Goal: Information Seeking & Learning: Learn about a topic

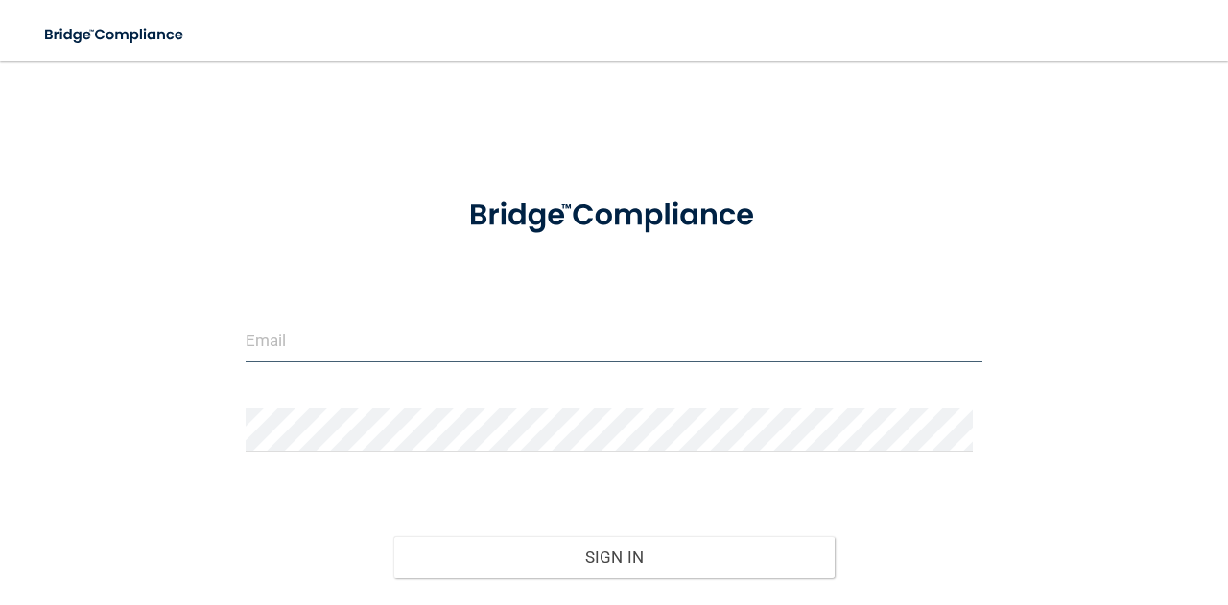
click at [287, 351] on input "email" at bounding box center [614, 340] width 737 height 43
type input "[EMAIL_ADDRESS][DOMAIN_NAME]"
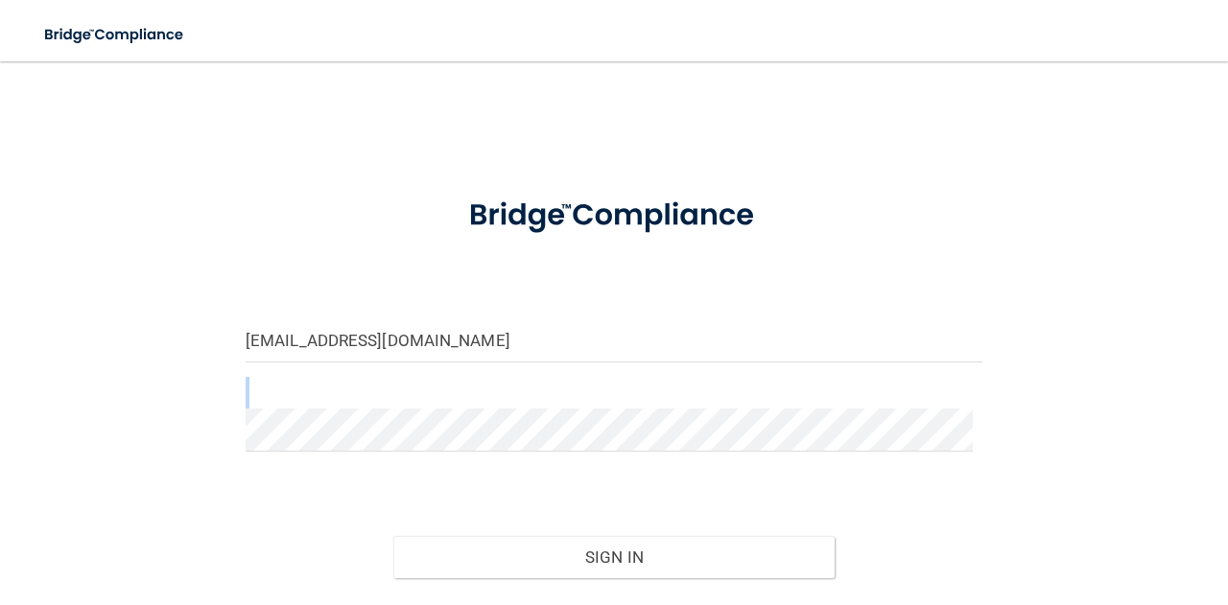
click at [310, 426] on form "jairene714@hotmail.com Invalid email/password. You don't have permission to acc…" at bounding box center [614, 425] width 737 height 498
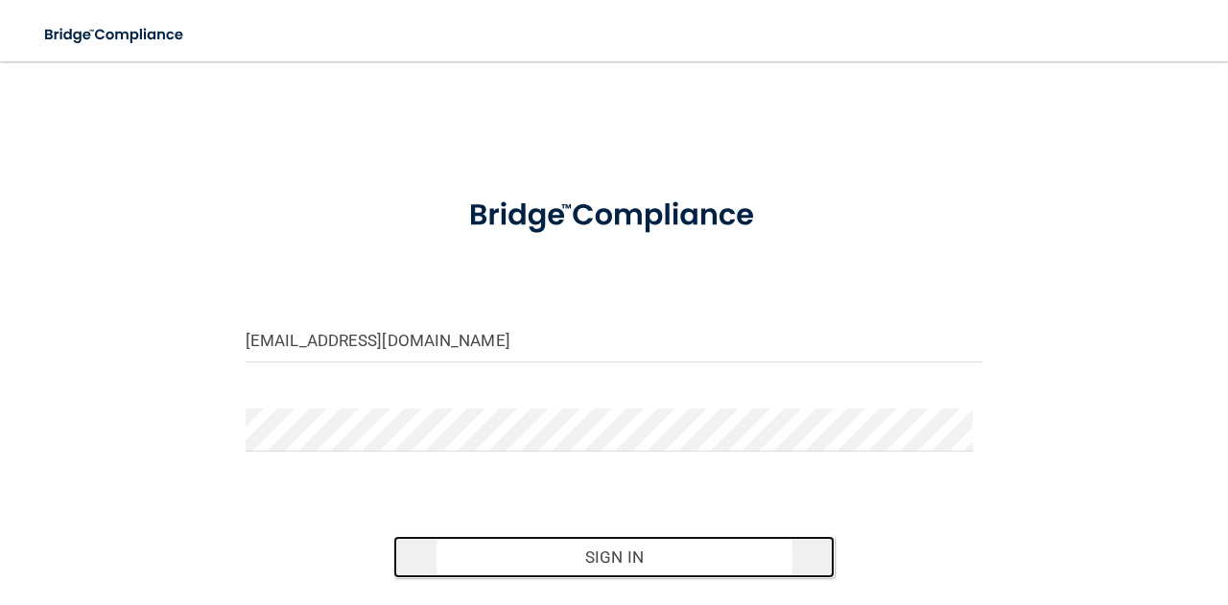
click at [600, 556] on button "Sign In" at bounding box center [614, 557] width 442 height 42
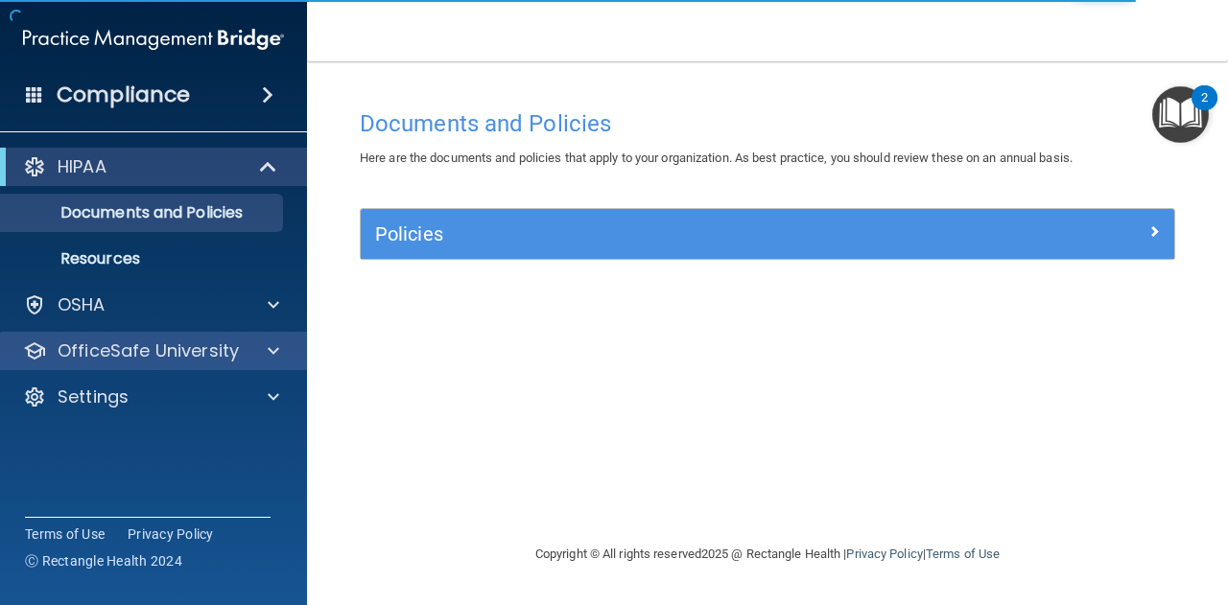
click at [165, 364] on div "OfficeSafe University" at bounding box center [154, 351] width 308 height 38
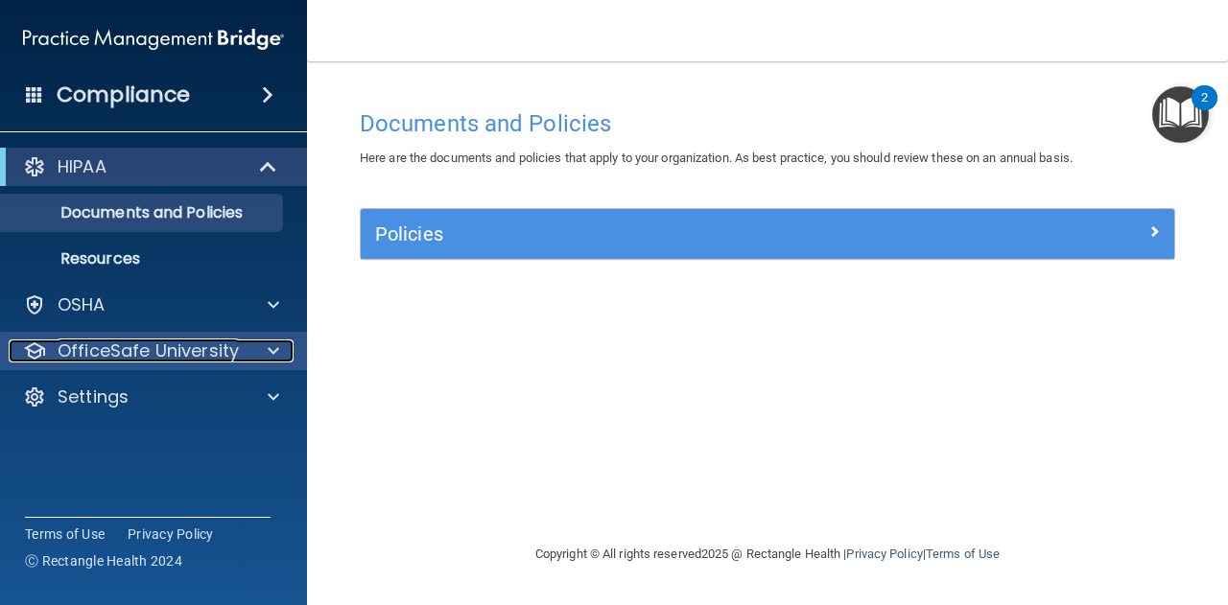
click at [278, 346] on span at bounding box center [274, 351] width 12 height 23
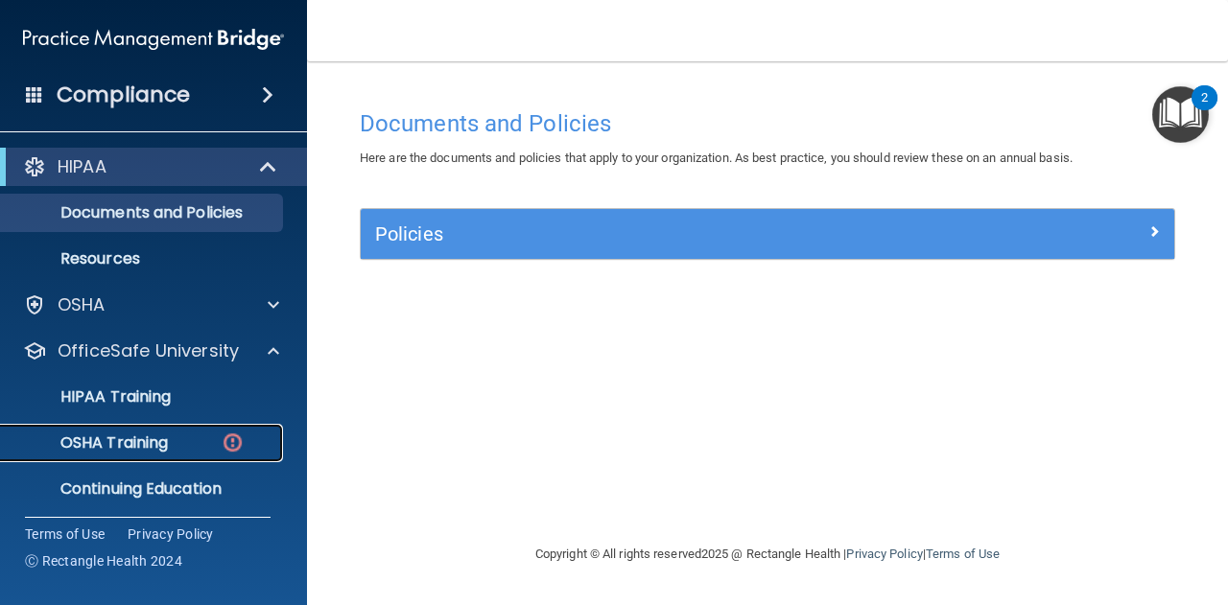
click at [134, 438] on p "OSHA Training" at bounding box center [89, 443] width 155 height 19
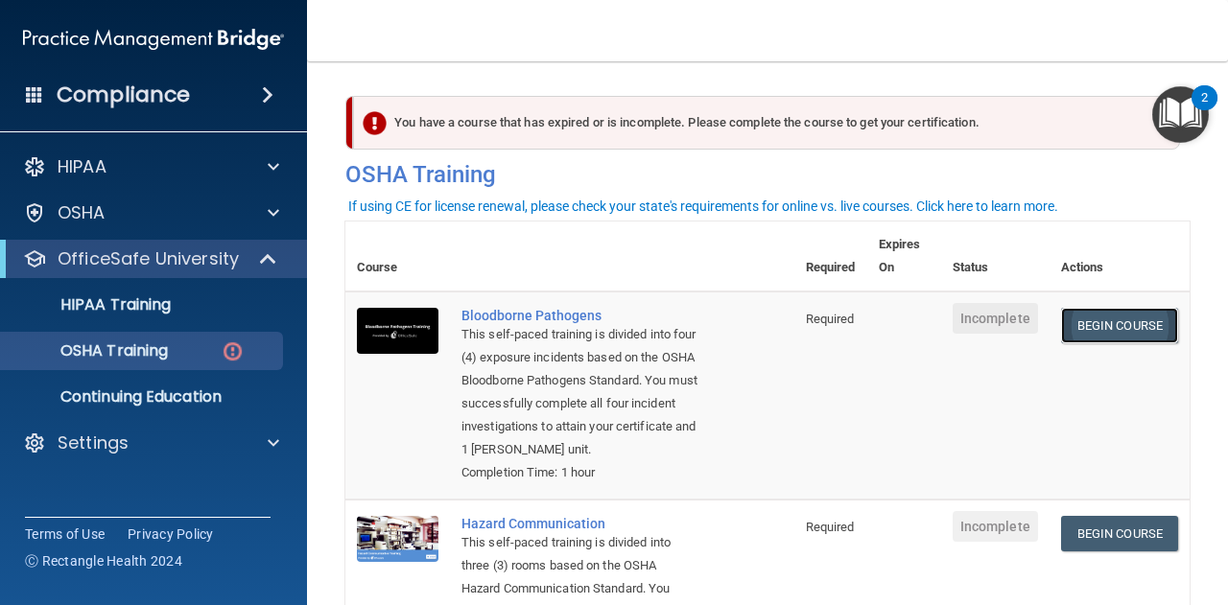
click at [1117, 322] on link "Begin Course" at bounding box center [1119, 325] width 117 height 35
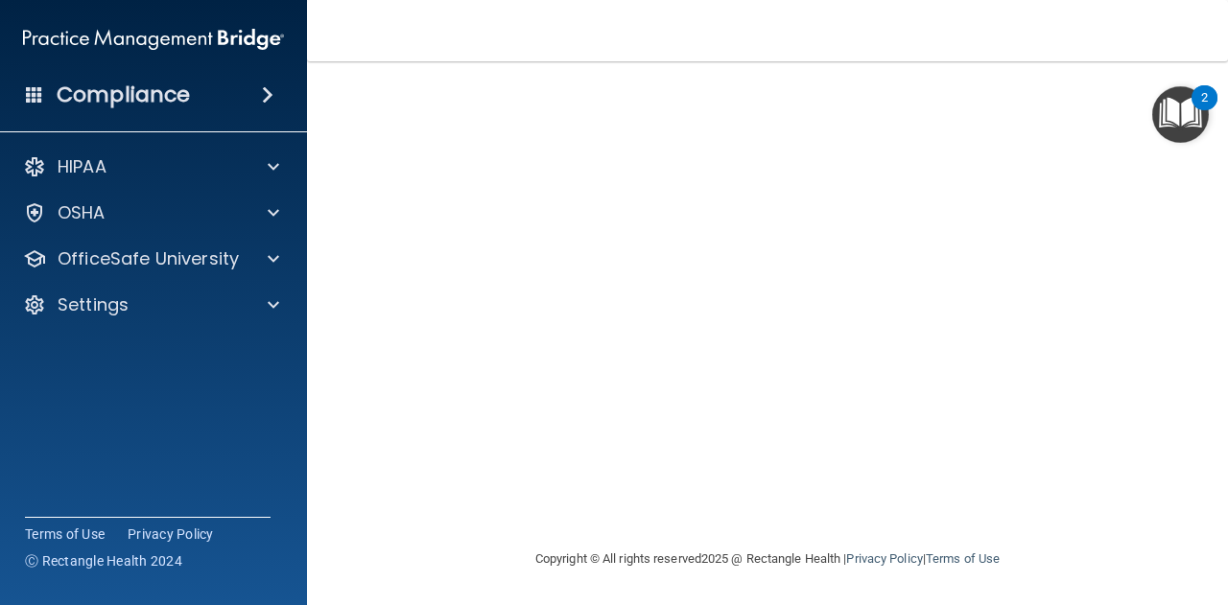
scroll to position [214, 0]
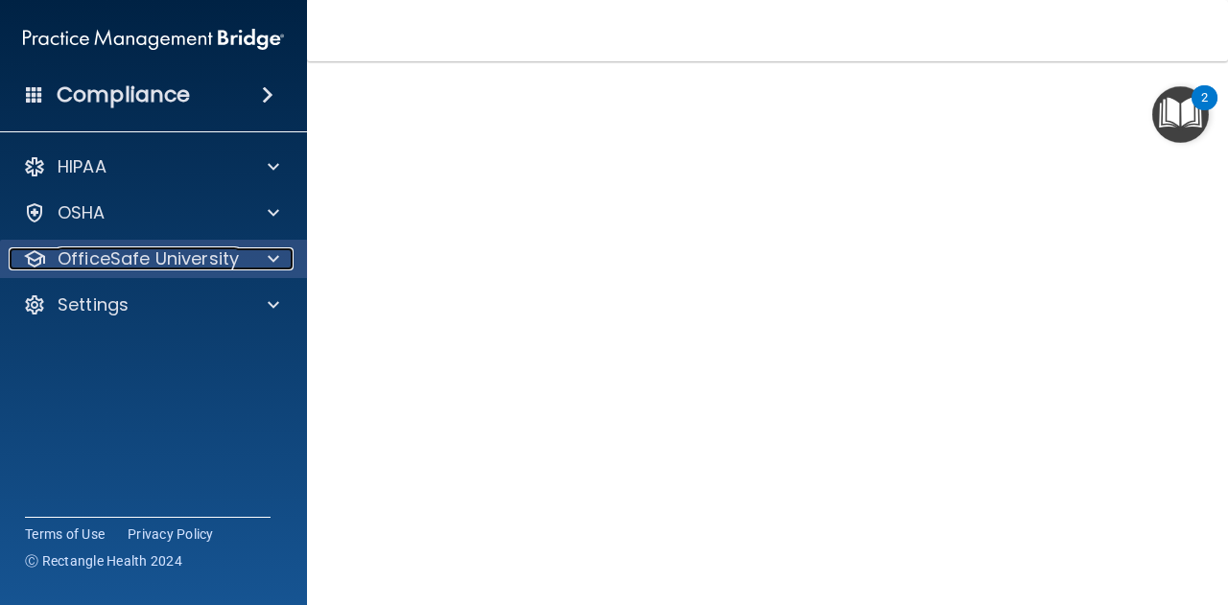
click at [276, 263] on span at bounding box center [274, 258] width 12 height 23
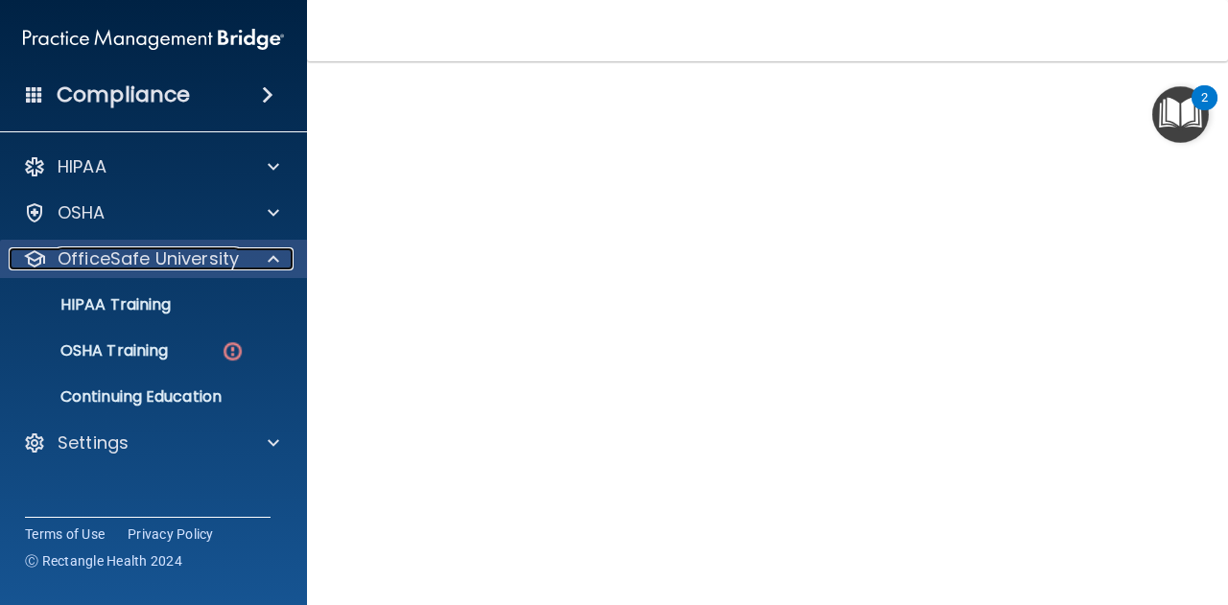
click at [276, 263] on span at bounding box center [274, 258] width 12 height 23
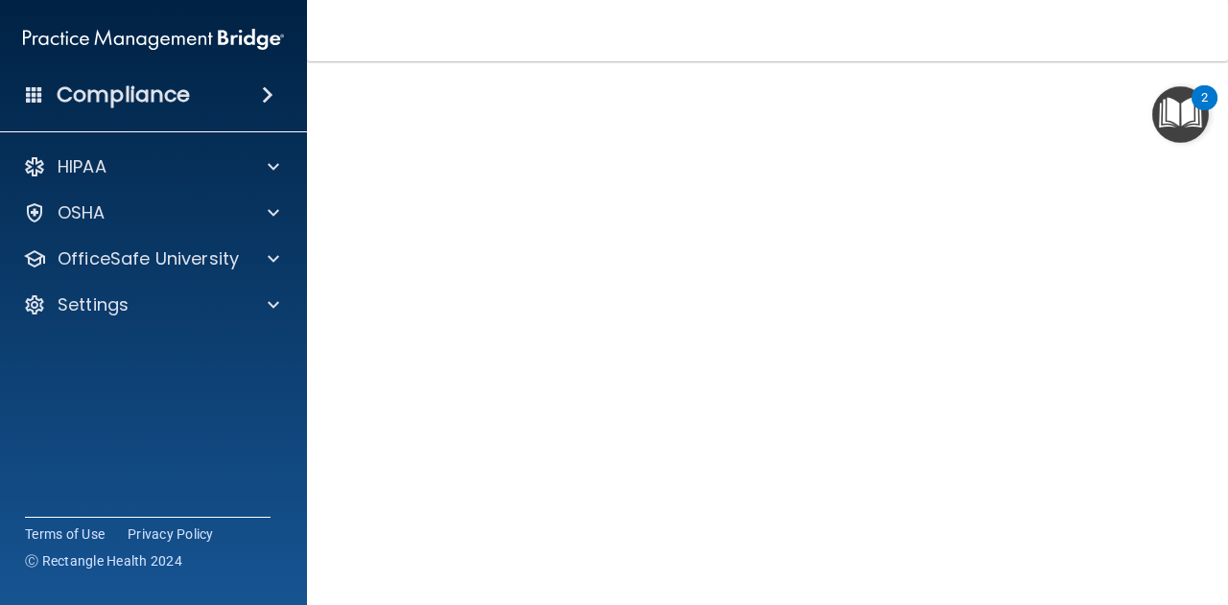
scroll to position [0, 0]
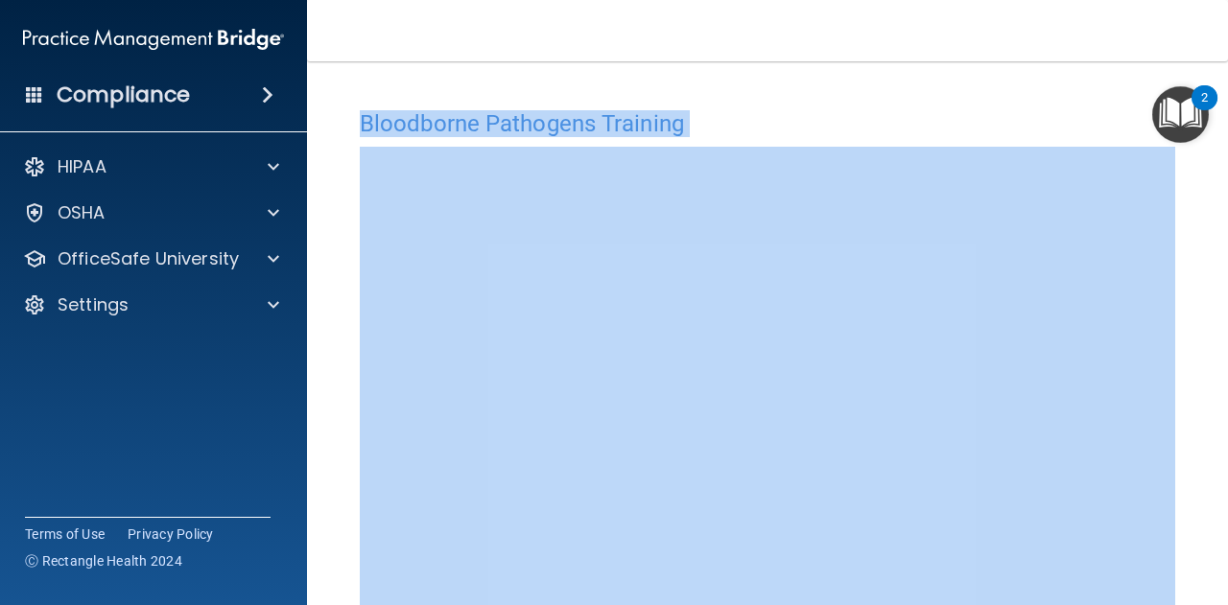
drag, startPoint x: 1194, startPoint y: 277, endPoint x: 1217, endPoint y: -31, distance: 308.8
click at [1217, 0] on html "Compliance HIPAA Documents and Policies Report an Incident Business Associates …" at bounding box center [614, 302] width 1228 height 605
click at [953, 111] on h4 "Bloodborne Pathogens Training" at bounding box center [767, 123] width 815 height 25
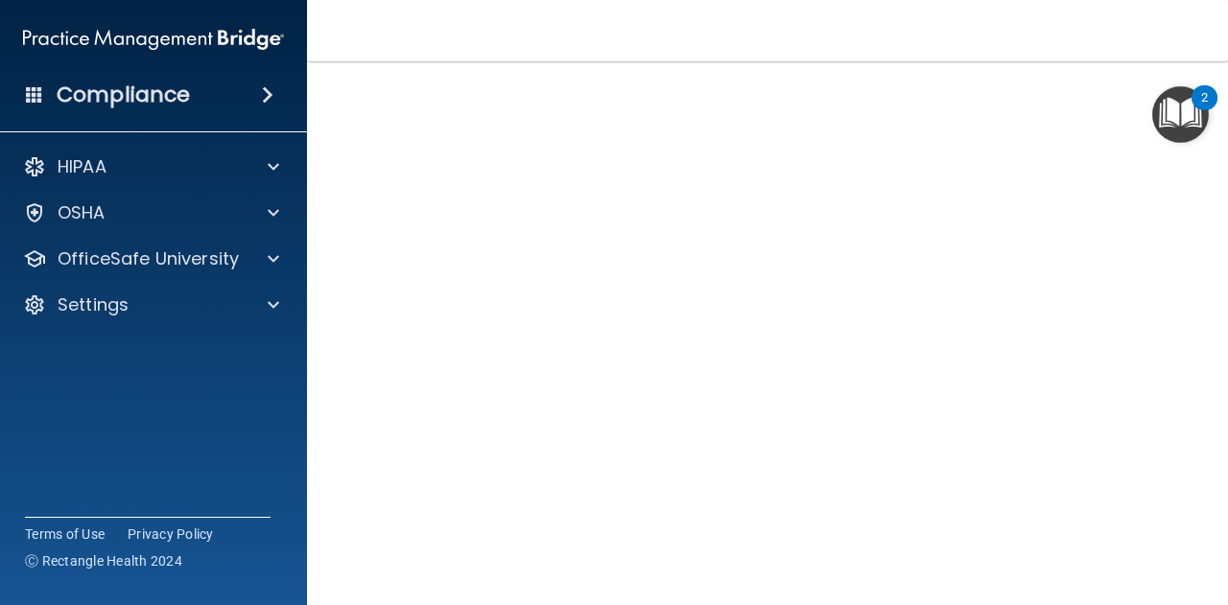
scroll to position [50, 0]
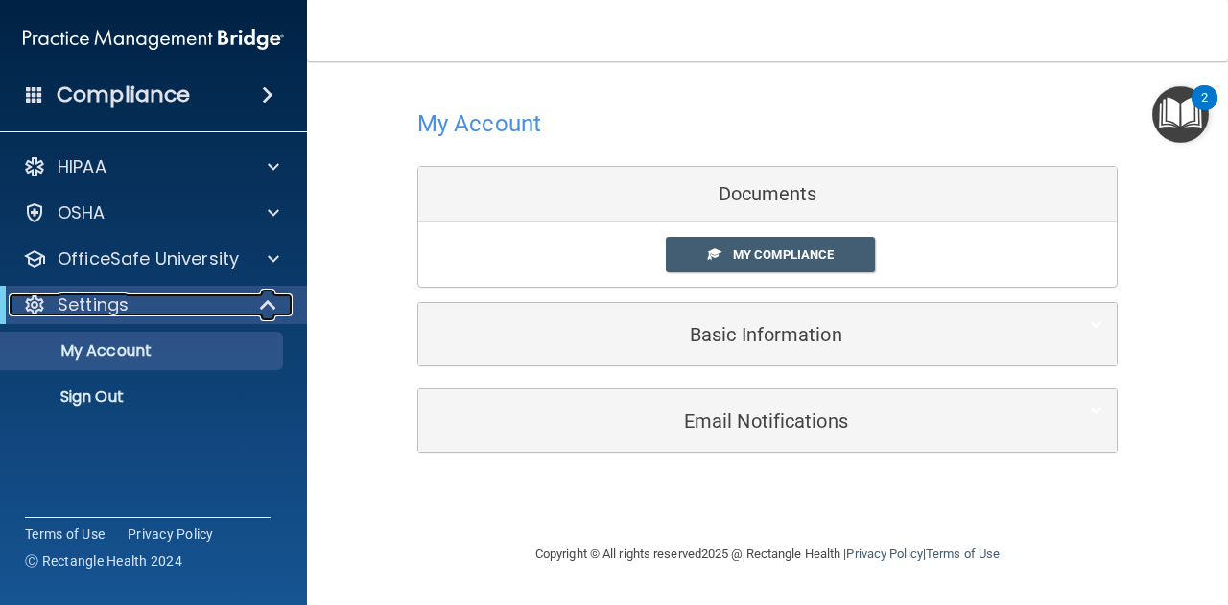
click at [222, 295] on div "Settings" at bounding box center [127, 305] width 237 height 23
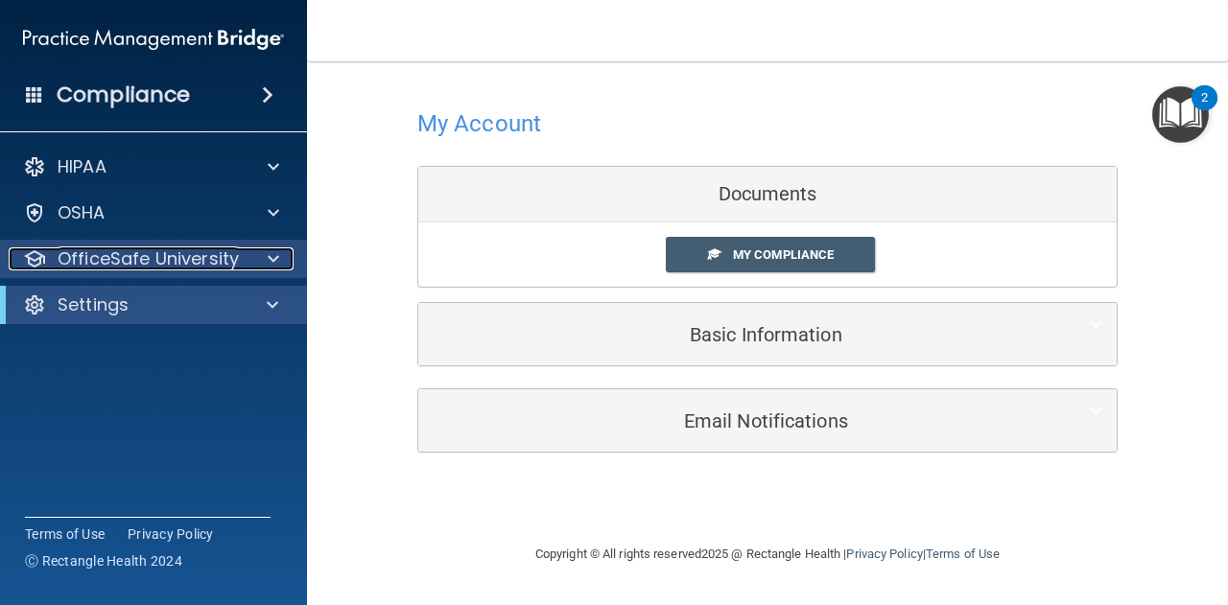
click at [264, 262] on div at bounding box center [271, 258] width 48 height 23
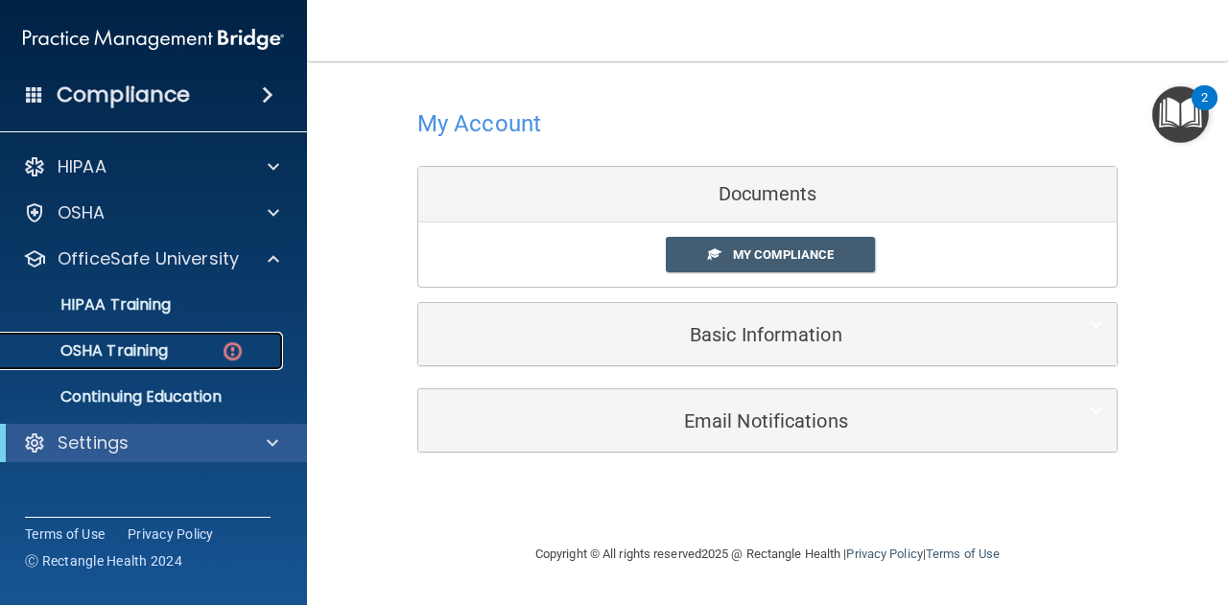
click at [233, 352] on img at bounding box center [233, 352] width 24 height 24
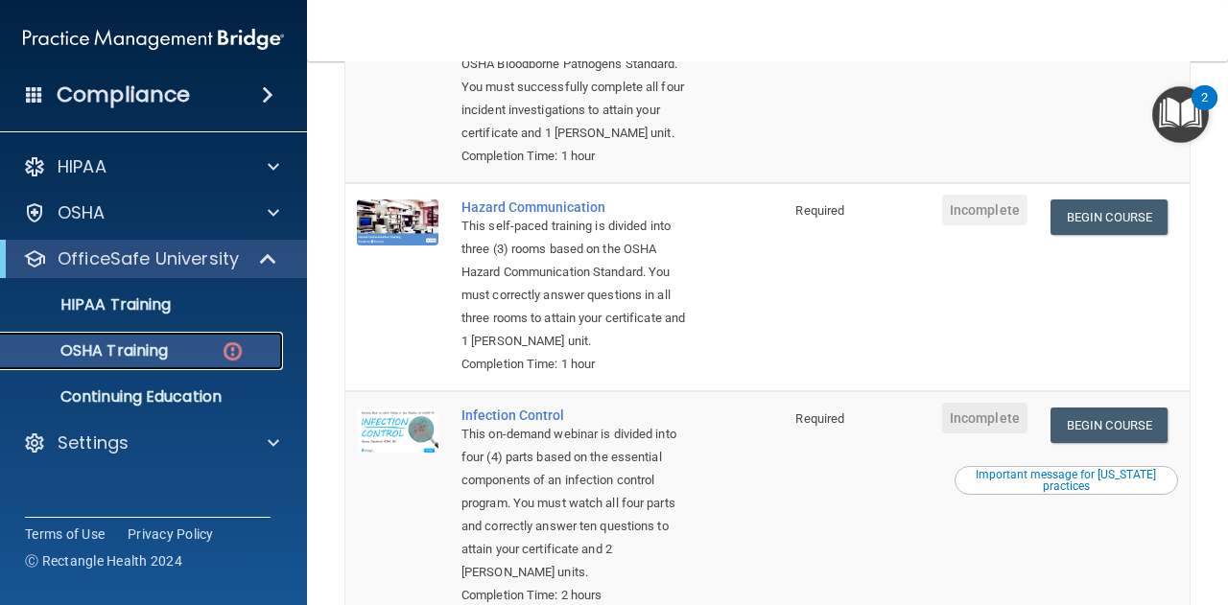
scroll to position [313, 0]
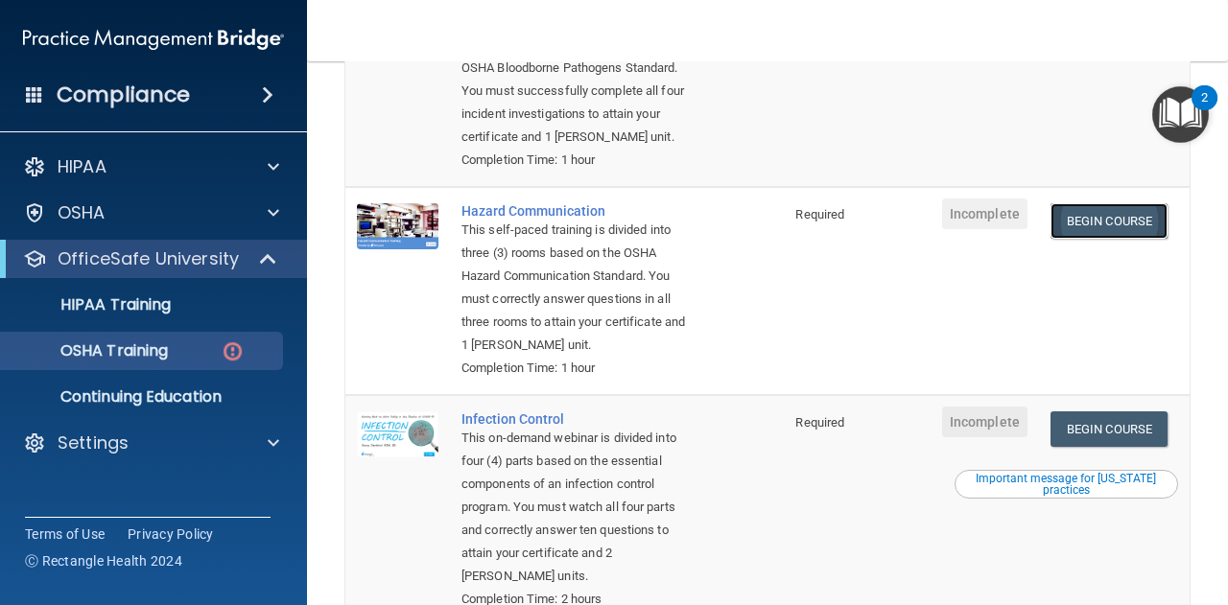
click at [1090, 210] on link "Begin Course" at bounding box center [1108, 220] width 117 height 35
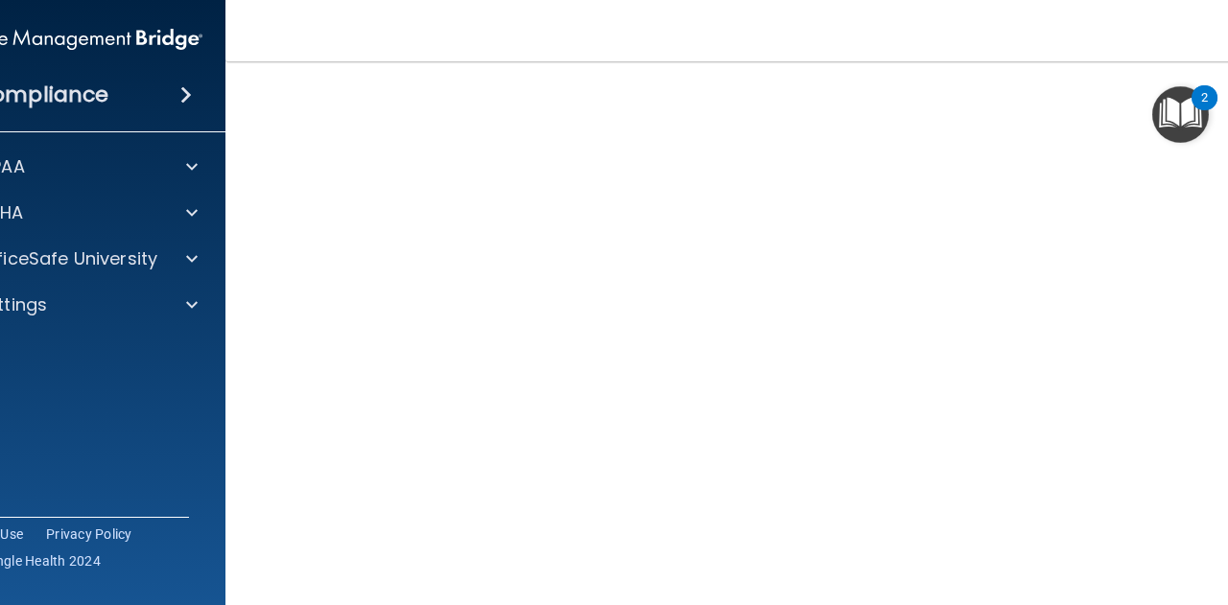
scroll to position [104, 0]
click at [1170, 124] on img "Open Resource Center, 2 new notifications" at bounding box center [1180, 114] width 57 height 57
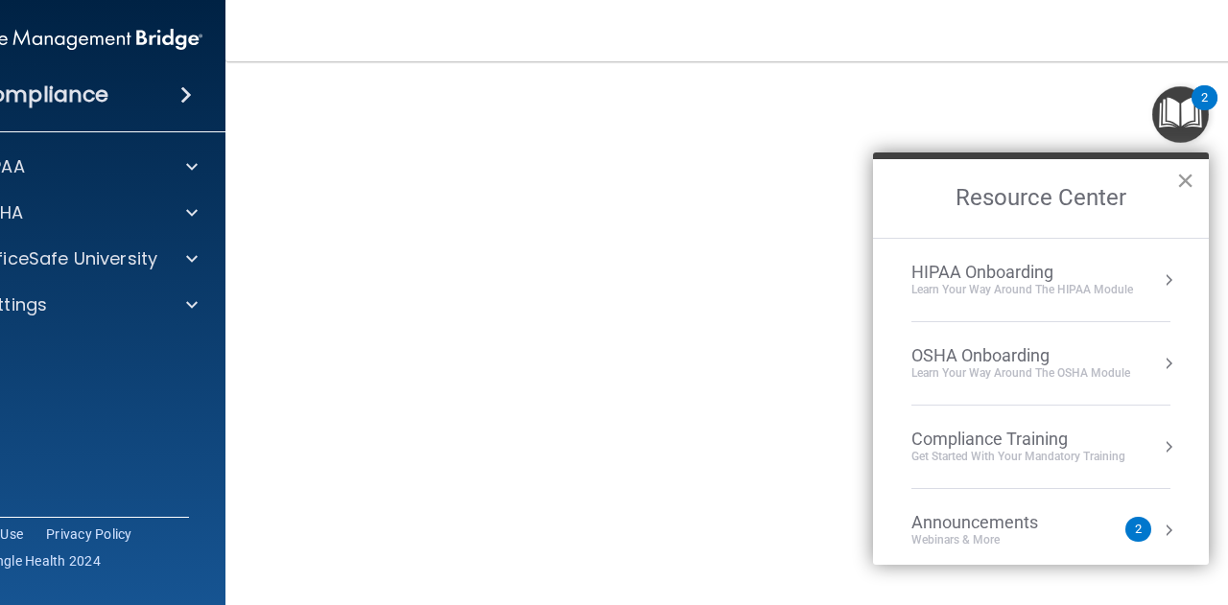
click at [1182, 178] on button "×" at bounding box center [1185, 180] width 18 height 31
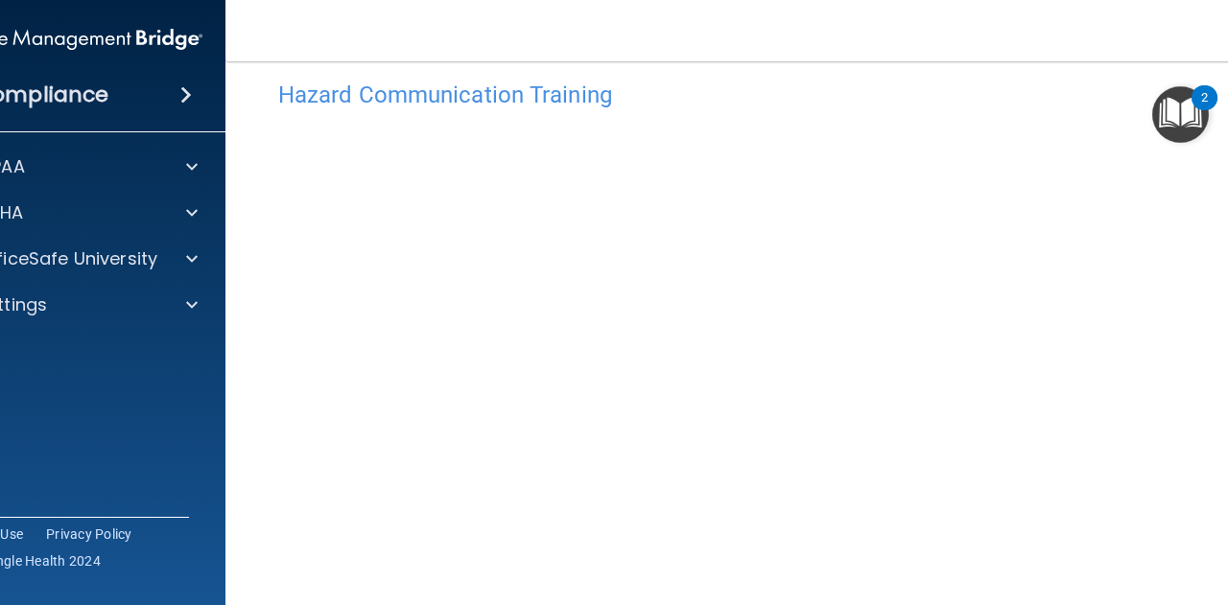
scroll to position [23, 0]
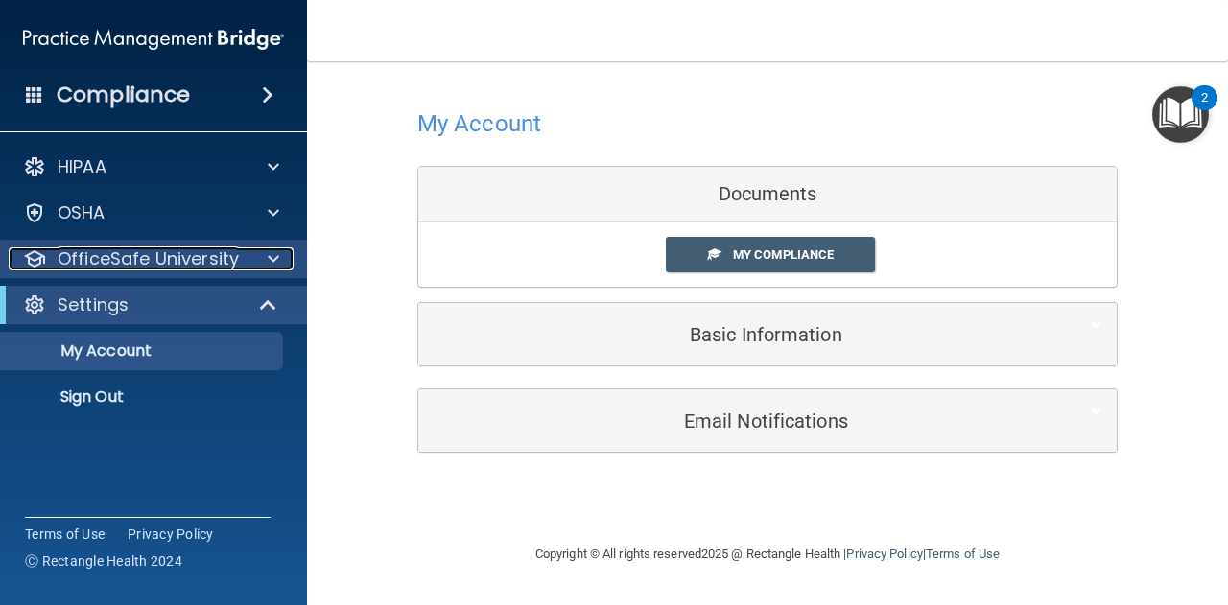
click at [269, 264] on span at bounding box center [274, 258] width 12 height 23
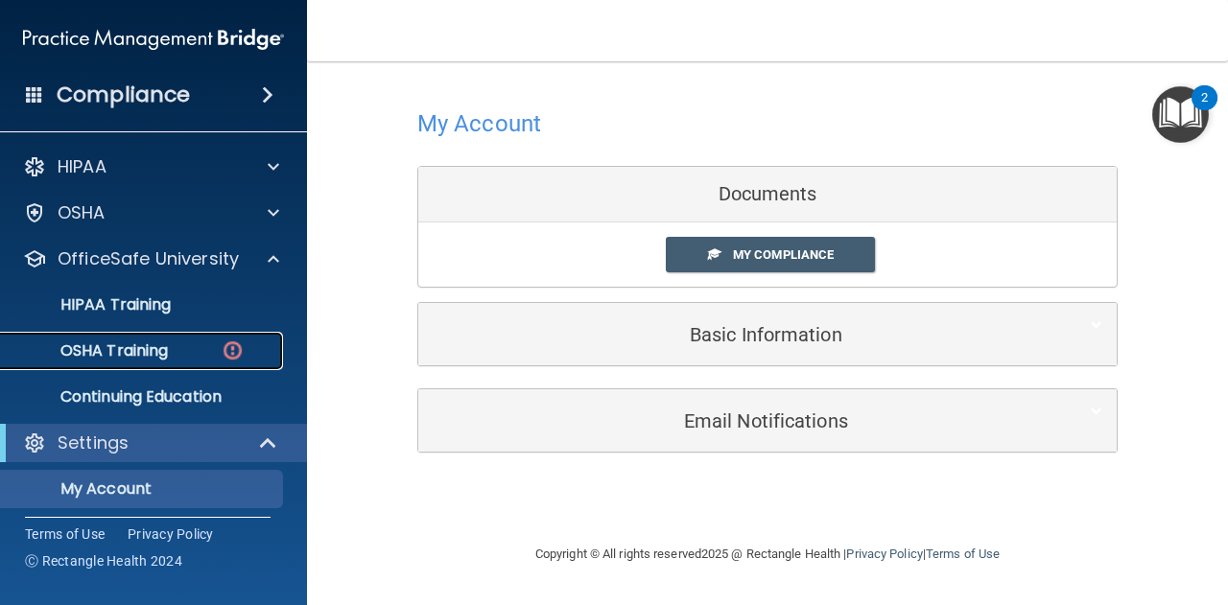
click at [190, 358] on div "OSHA Training" at bounding box center [143, 350] width 262 height 19
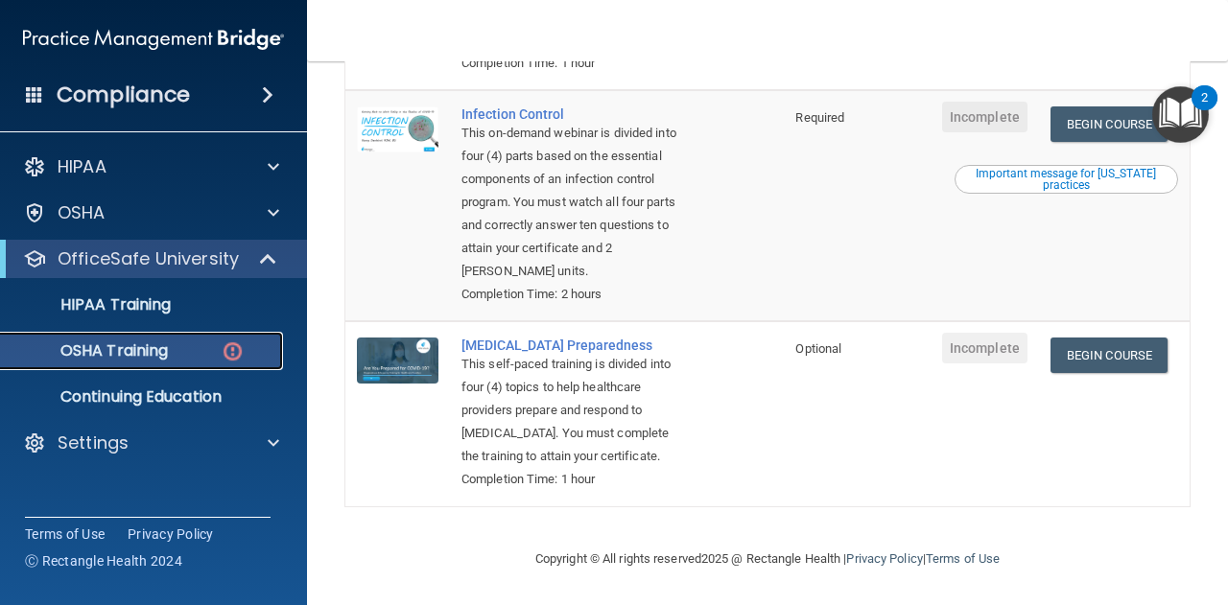
scroll to position [645, 0]
click at [1078, 373] on link "Begin Course" at bounding box center [1108, 355] width 117 height 35
click at [1060, 108] on link "Begin Course" at bounding box center [1108, 123] width 117 height 35
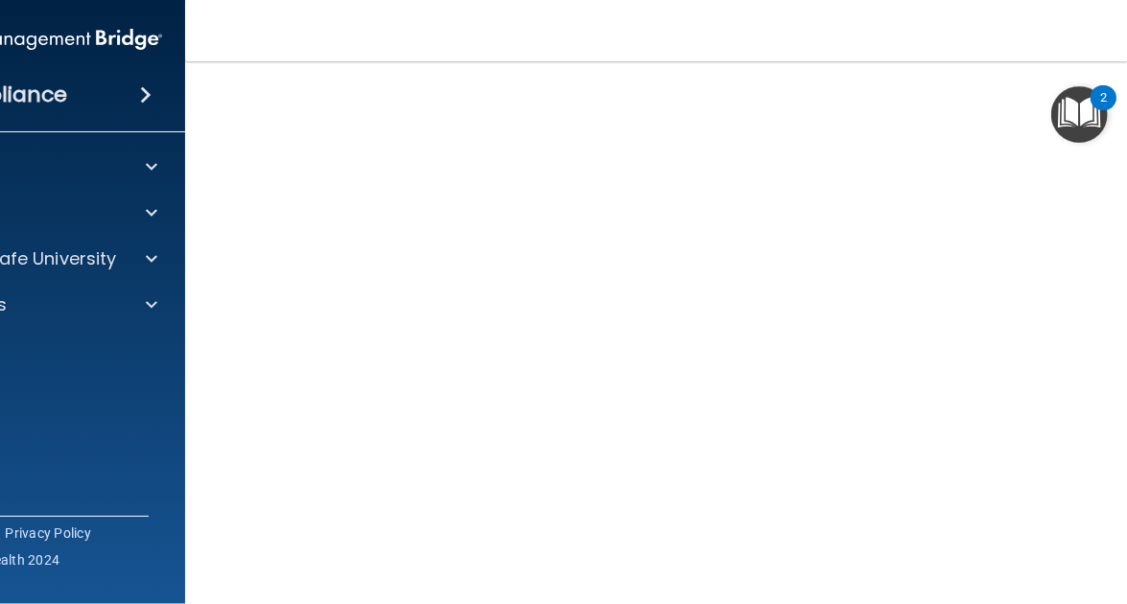
scroll to position [73, 0]
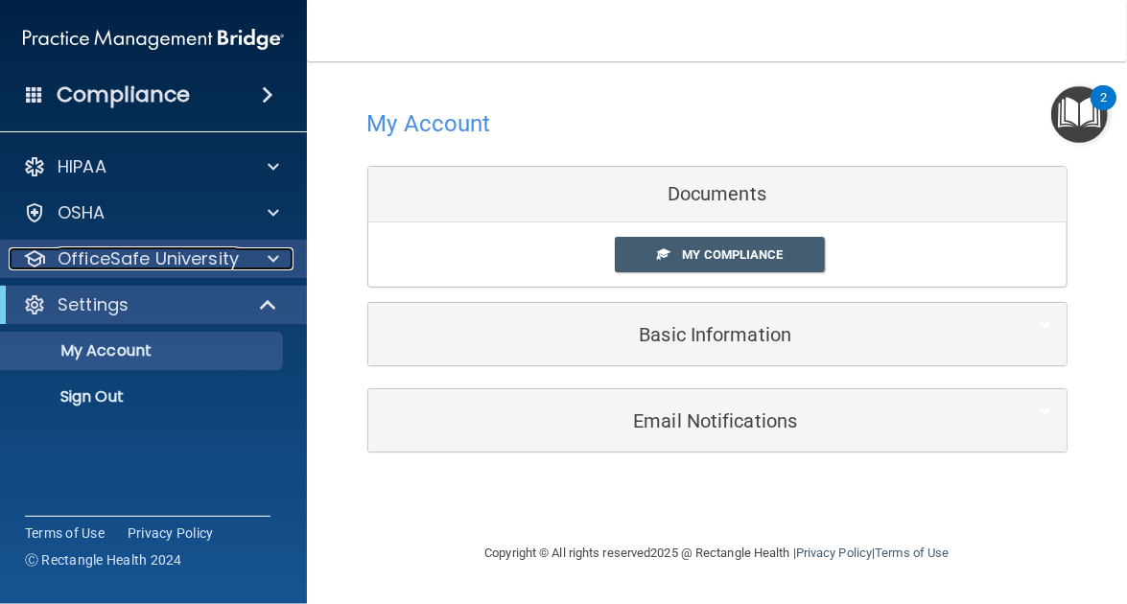
click at [266, 248] on div at bounding box center [271, 258] width 48 height 23
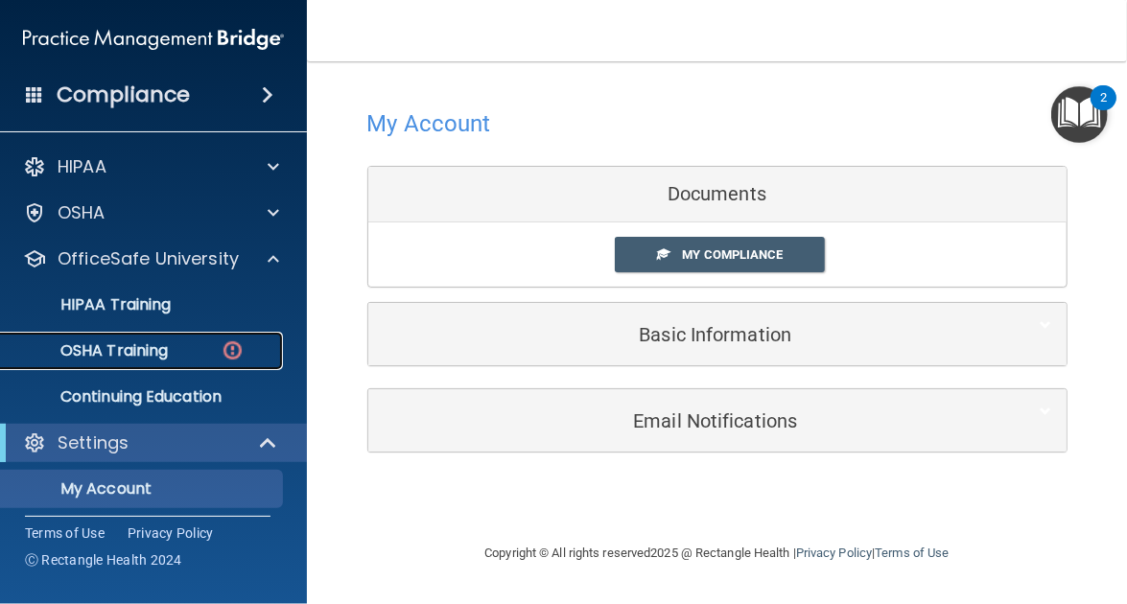
click at [196, 362] on link "OSHA Training" at bounding box center [132, 351] width 302 height 38
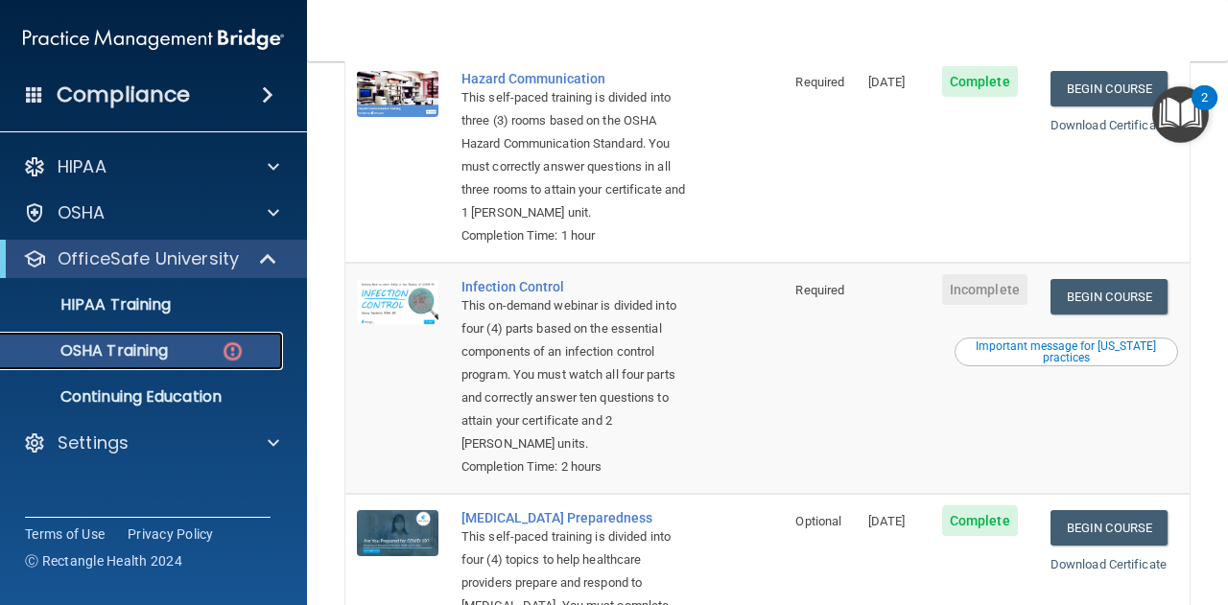
scroll to position [444, 0]
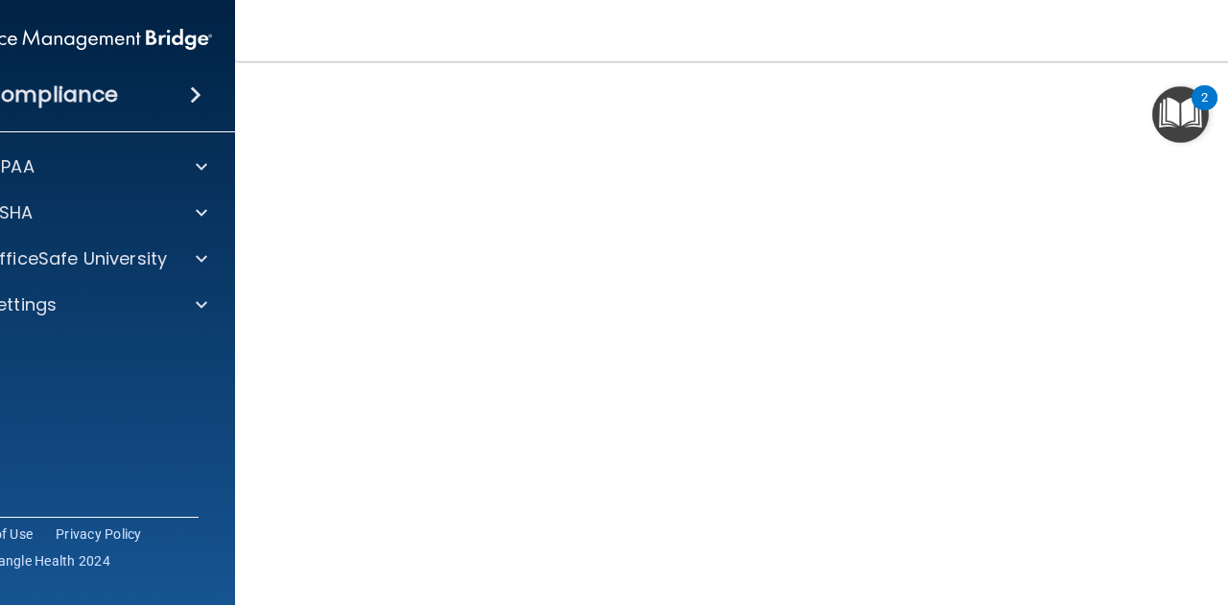
scroll to position [129, 0]
